Goal: Information Seeking & Learning: Find specific fact

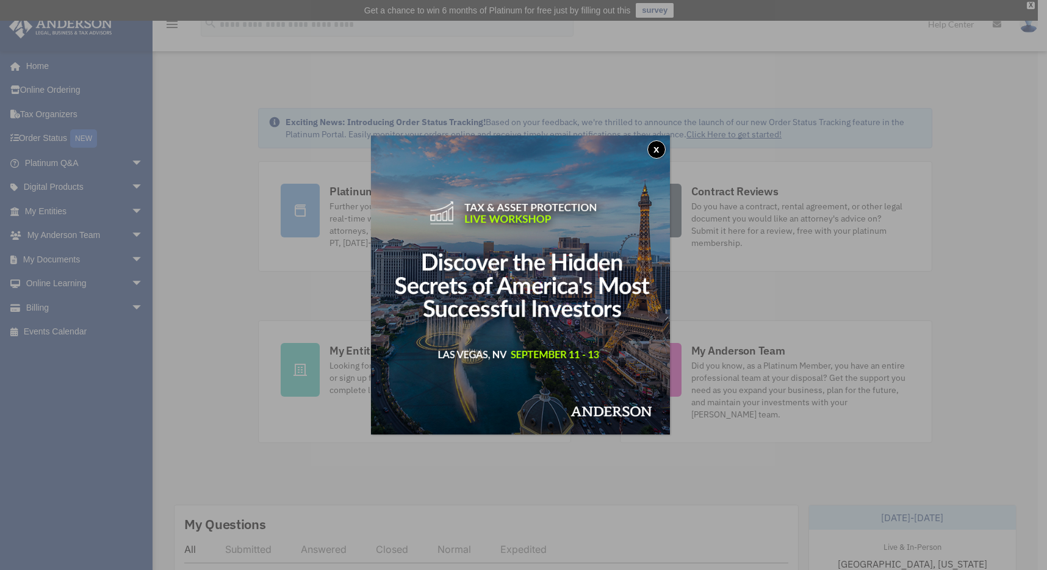
click at [658, 151] on button "x" at bounding box center [656, 149] width 18 height 18
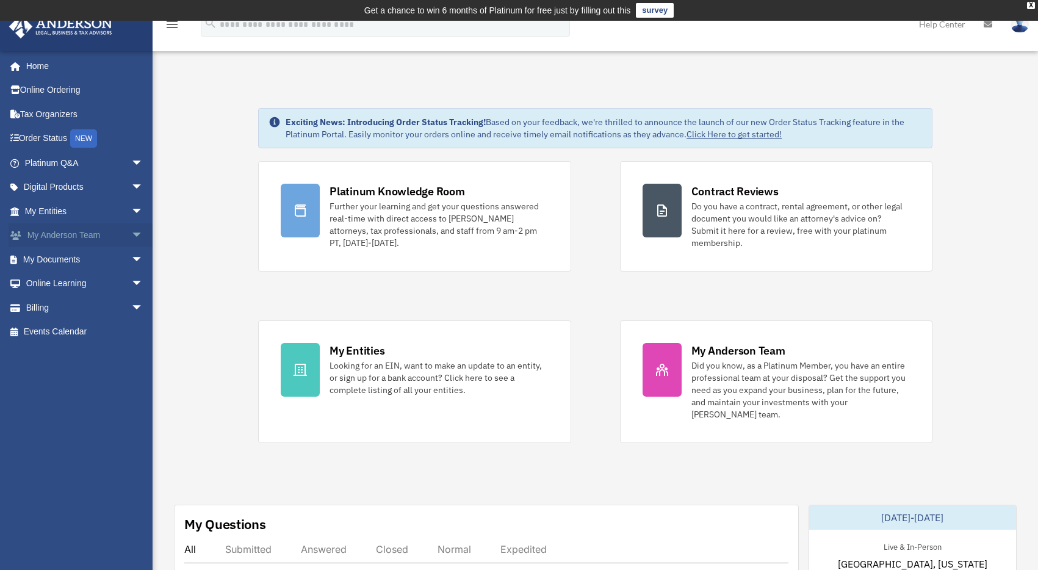
click at [131, 235] on span "arrow_drop_down" at bounding box center [143, 235] width 24 height 25
click at [97, 258] on link "My Anderson Team" at bounding box center [89, 259] width 145 height 24
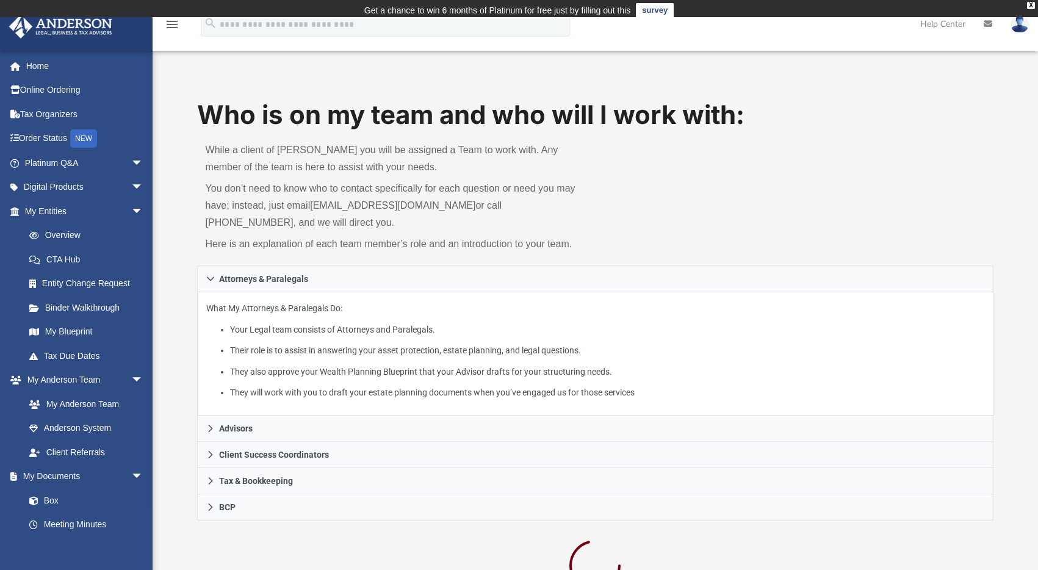
click at [122, 329] on link "My Blueprint" at bounding box center [86, 332] width 138 height 24
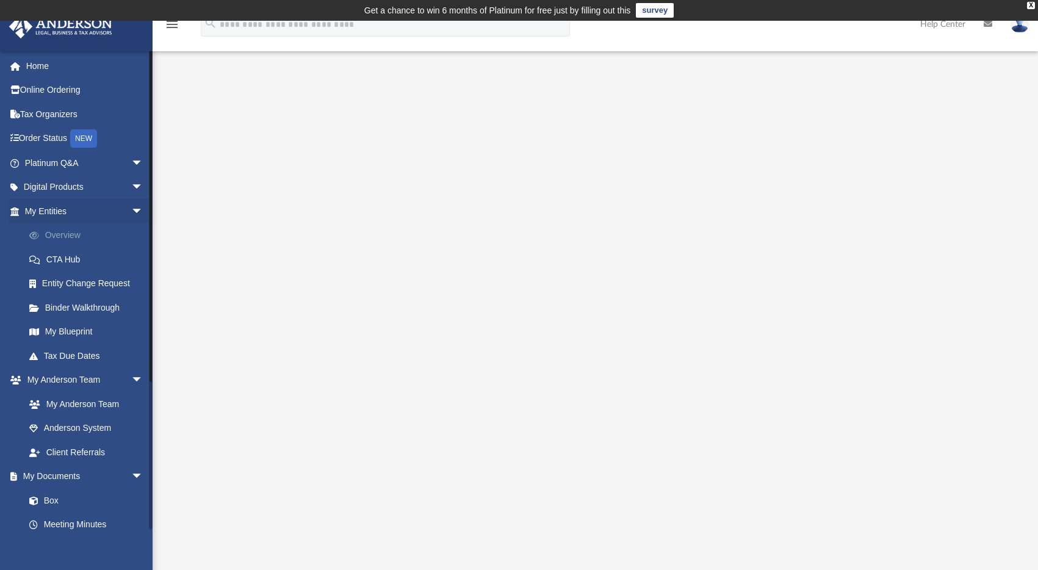
click at [67, 231] on link "Overview" at bounding box center [89, 235] width 145 height 24
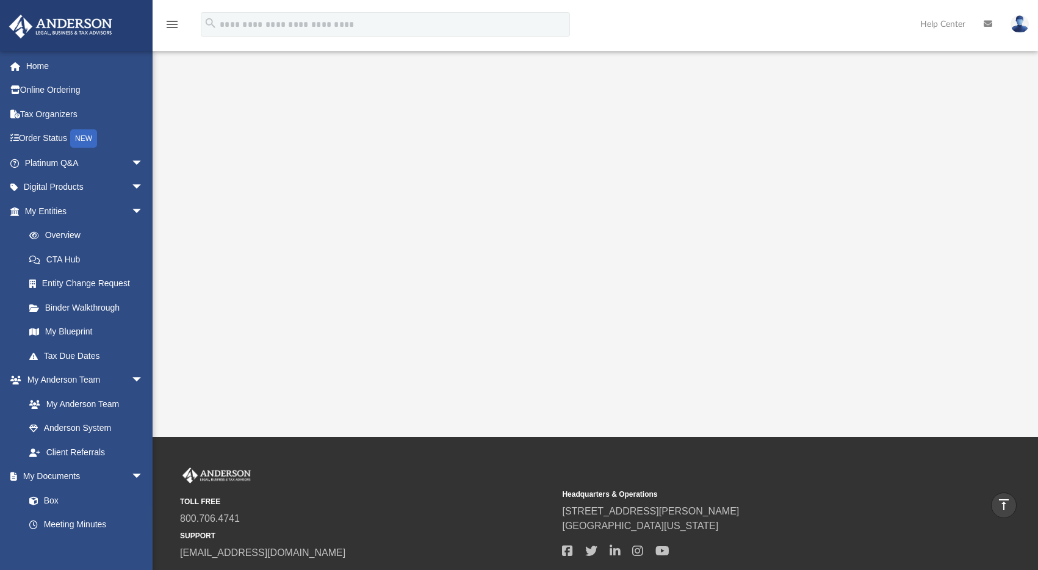
scroll to position [146, 0]
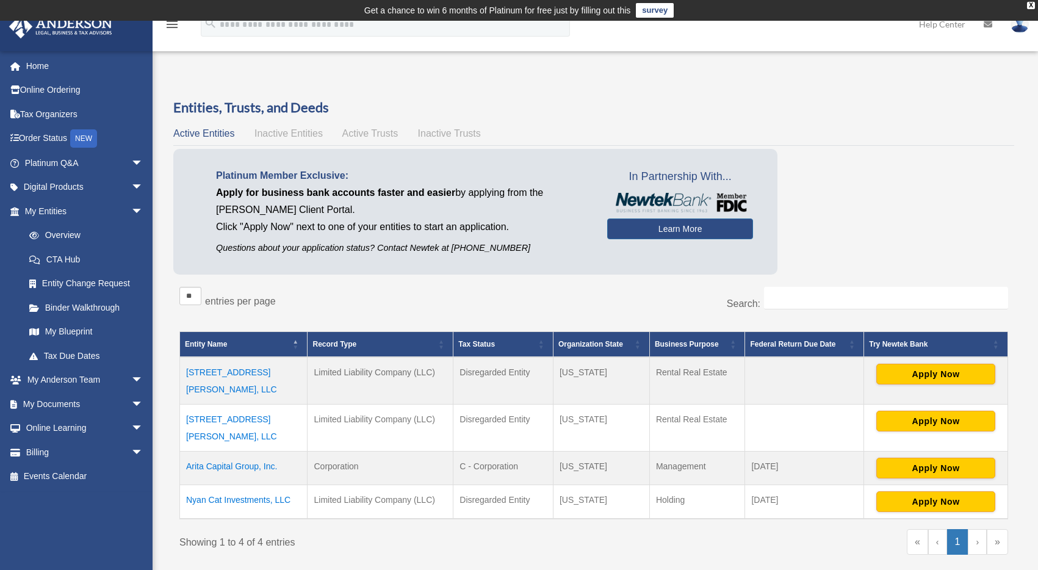
click at [255, 453] on td "Arita Capital Group, Inc." at bounding box center [243, 468] width 127 height 34
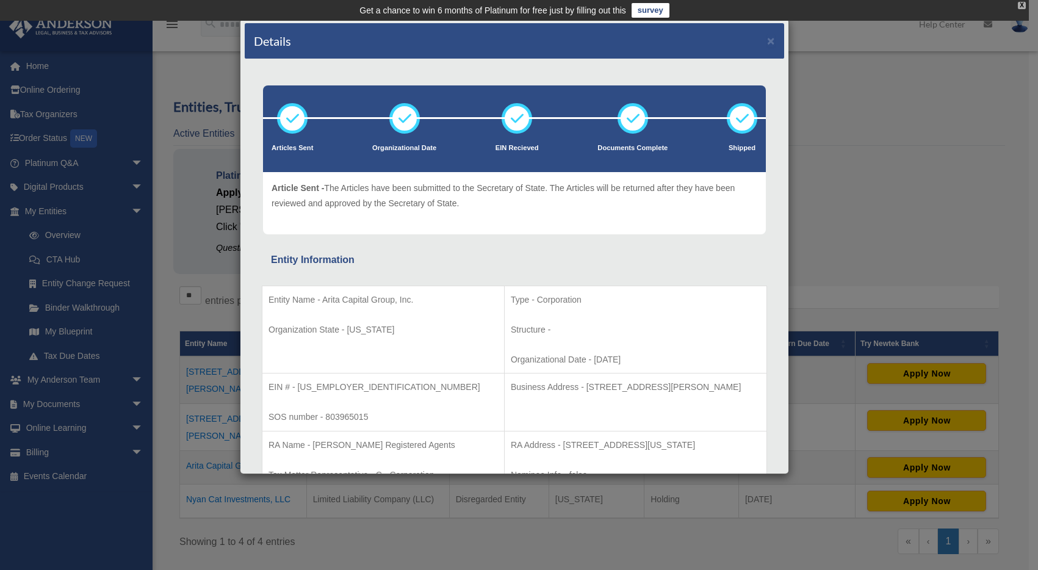
click at [1020, 2] on div "X" at bounding box center [1021, 5] width 8 height 7
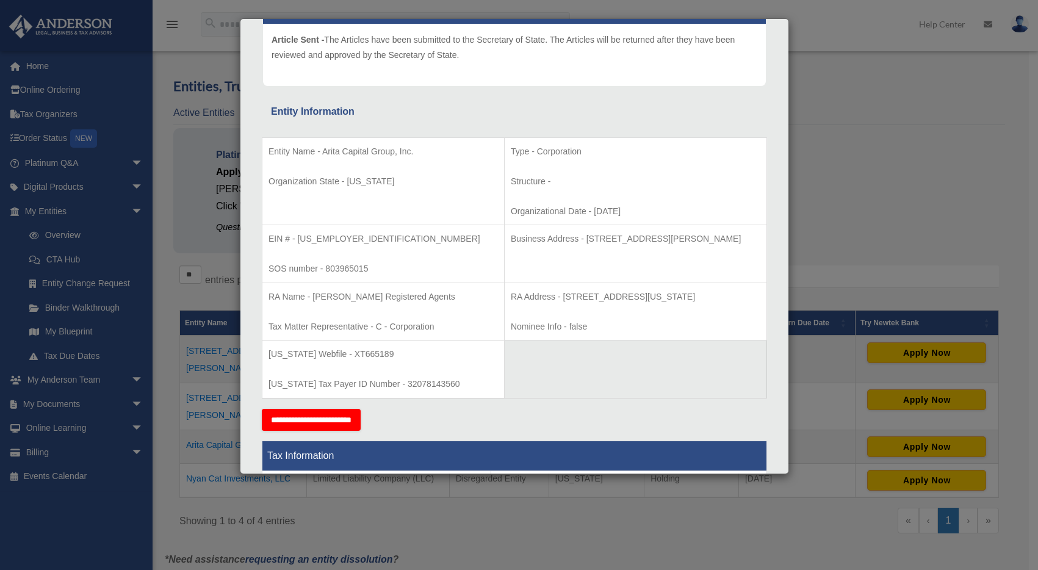
scroll to position [259, 0]
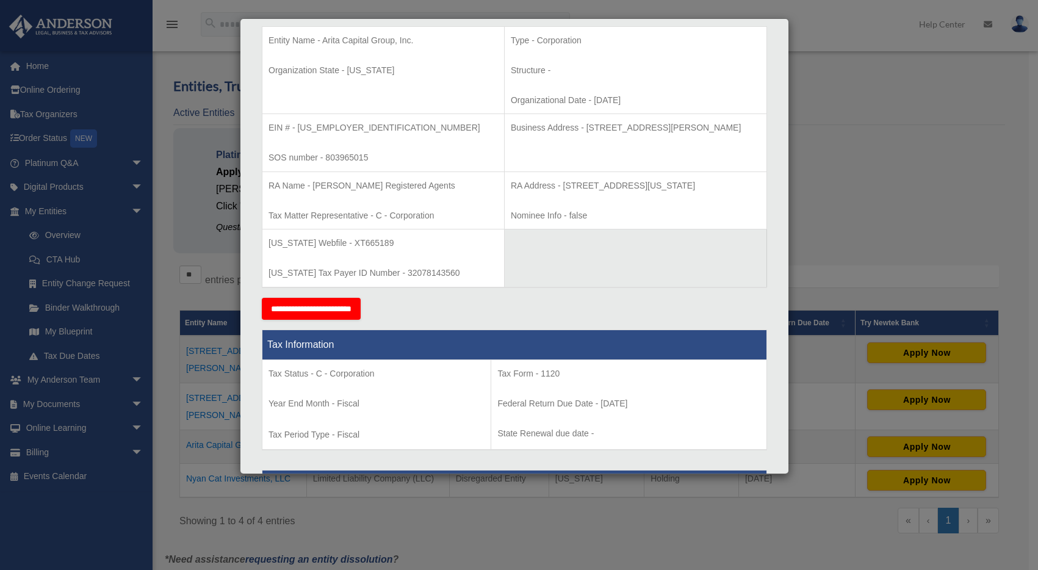
click at [514, 136] on td "Business Address - 3225 McLeod Dr, Suite 100, Las Vegas, NV 89121" at bounding box center [635, 143] width 262 height 58
click at [515, 127] on p "Business Address - 3225 McLeod Dr, Suite 100, Las Vegas, NV 89121" at bounding box center [635, 127] width 249 height 15
copy tbody "Business Address - 3225 McLeod Dr, Suite 100, Las Vegas, NV 89121"
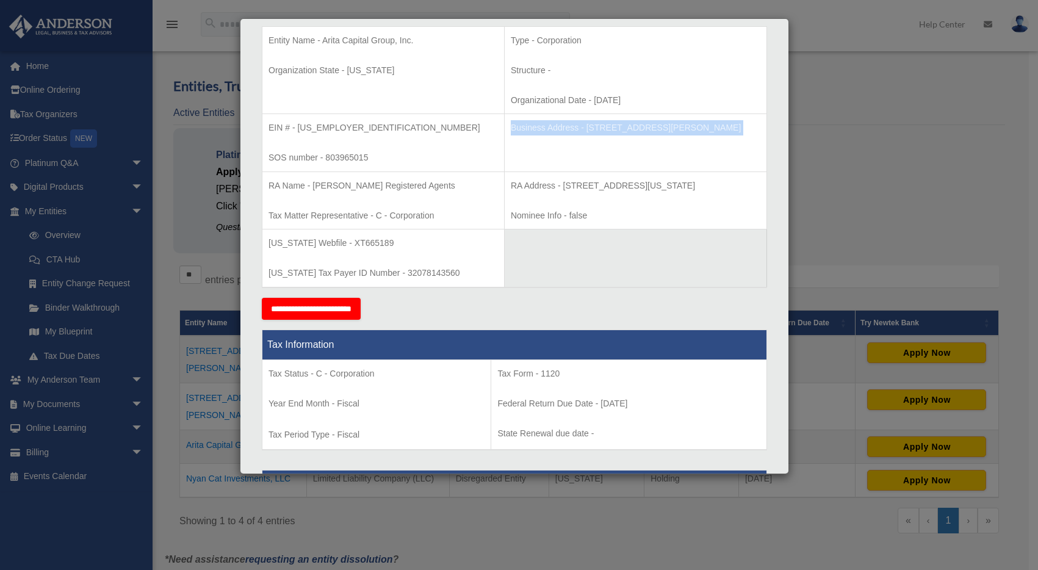
click at [590, 285] on table "Entity Name - Arita Capital Group, Inc. Organization State - Texas Type - Corpo…" at bounding box center [514, 157] width 505 height 262
click at [797, 185] on div "Details × Articles Sent Organizational Date" at bounding box center [519, 285] width 1038 height 570
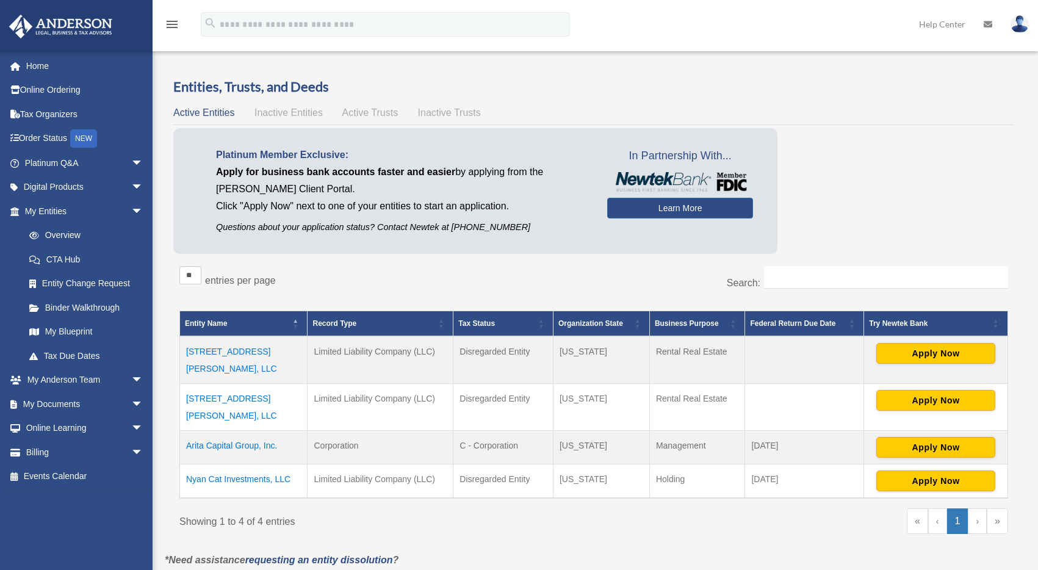
click at [547, 287] on div "** ** ** *** entries per page" at bounding box center [381, 281] width 405 height 30
click at [247, 434] on td "Arita Capital Group, Inc." at bounding box center [243, 448] width 127 height 34
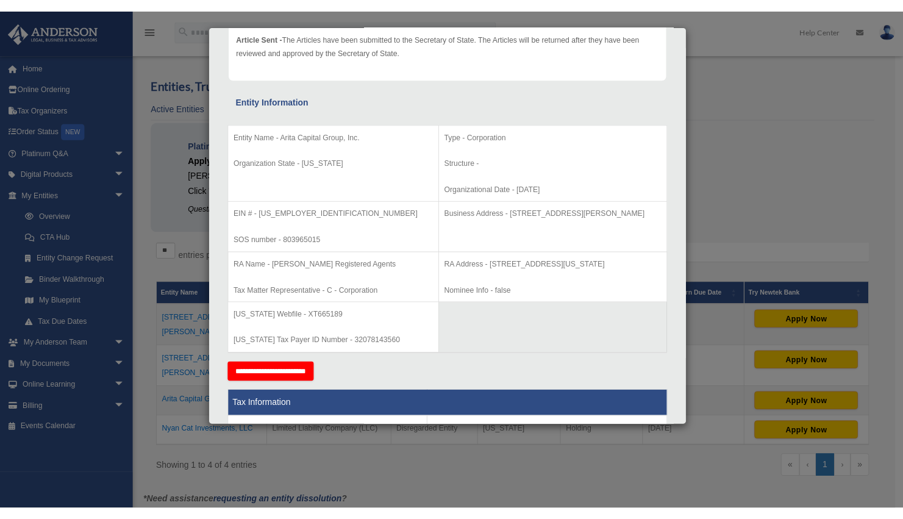
scroll to position [165, 0]
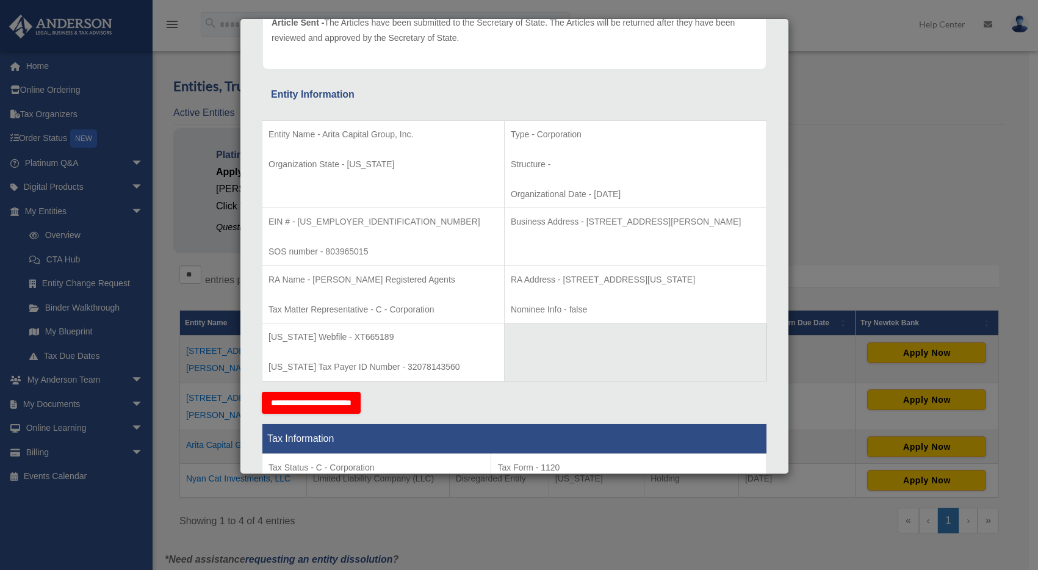
click at [649, 280] on p "RA Address - 440 Louisiana, Suite 952, Houston, TX 77002" at bounding box center [635, 279] width 249 height 15
copy td "RA Address - 440 Louisiana, Suite 952, Houston, TX 77002"
click at [516, 284] on p "RA Address - 440 Louisiana, Suite 952, Houston, TX 77002" at bounding box center [635, 279] width 249 height 15
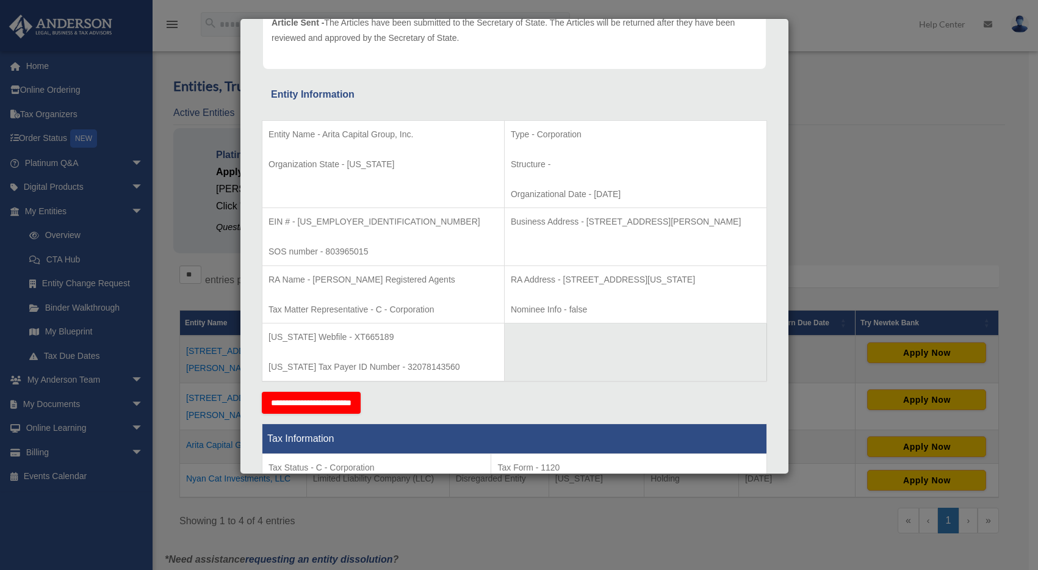
click at [511, 277] on p "RA Address - 440 Louisiana, Suite 952, Houston, TX 77002" at bounding box center [635, 279] width 249 height 15
copy td "RA Address - 440 Louisiana, Suite 952, Houston, TX 77002"
